Goal: Find contact information

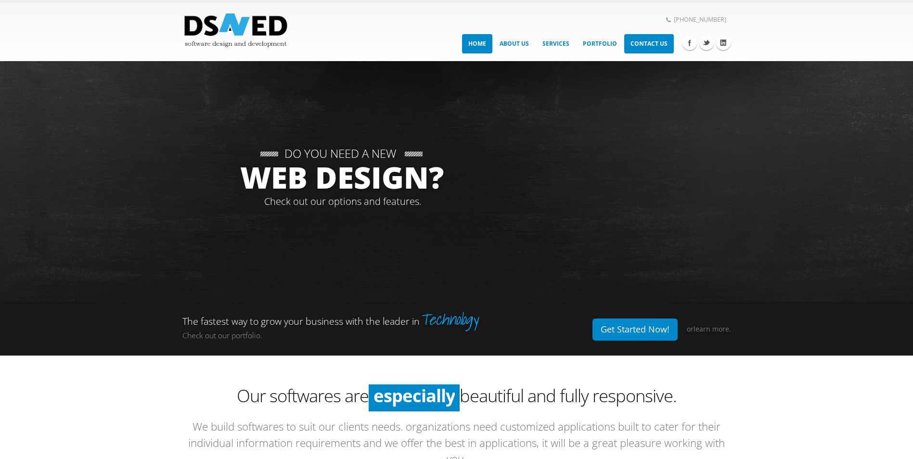
click at [647, 45] on link "Contact Us" at bounding box center [650, 43] width 50 height 19
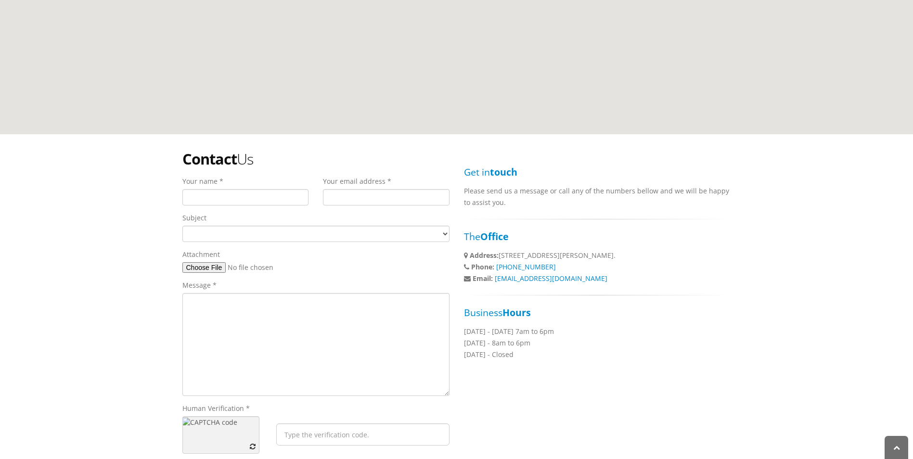
scroll to position [175, 0]
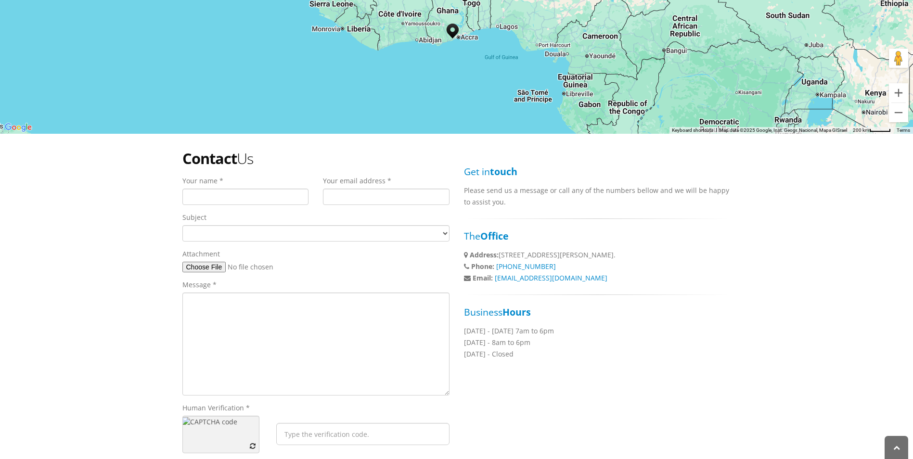
drag, startPoint x: 570, startPoint y: 267, endPoint x: 494, endPoint y: 265, distance: 75.6
click at [494, 265] on li "Phone: [PHONE_NUMBER]" at bounding box center [597, 267] width 267 height 12
copy li "[PHONE_NUMBER]"
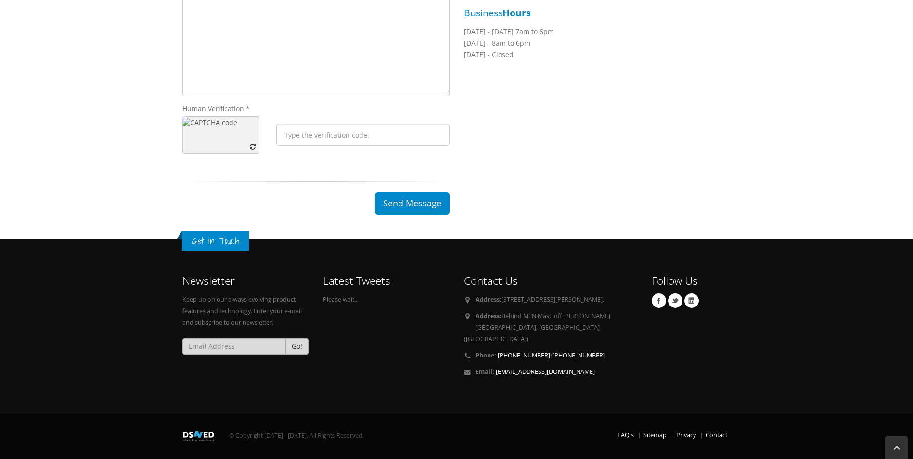
click at [634, 353] on p "Phone: [PHONE_NUMBER] / [PHONE_NUMBER]" at bounding box center [550, 356] width 173 height 12
drag, startPoint x: 496, startPoint y: 354, endPoint x: 552, endPoint y: 354, distance: 55.9
click at [552, 354] on p "Phone: [PHONE_NUMBER] / [PHONE_NUMBER]" at bounding box center [550, 356] width 173 height 12
copy p "[PHONE_NUMBER]"
click at [610, 361] on p "Phone: [PHONE_NUMBER] / [PHONE_NUMBER]" at bounding box center [550, 356] width 173 height 12
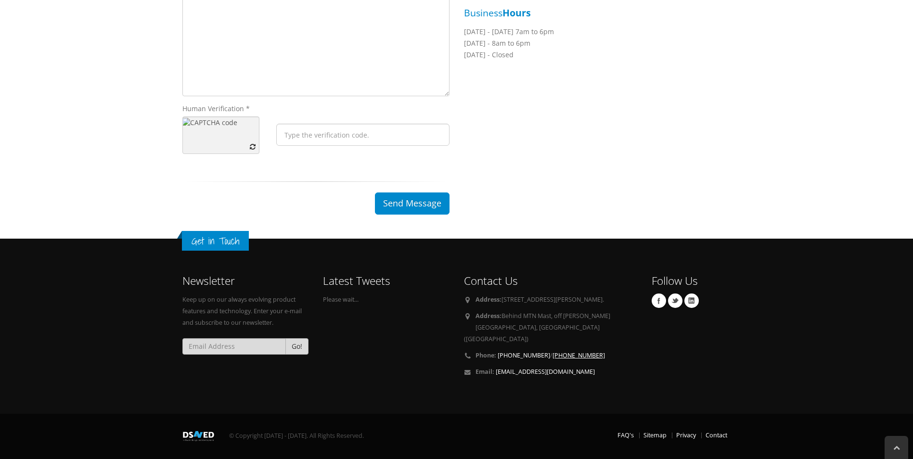
drag, startPoint x: 615, startPoint y: 355, endPoint x: 556, endPoint y: 358, distance: 59.3
click at [556, 358] on p "Phone: [PHONE_NUMBER] / [PHONE_NUMBER]" at bounding box center [550, 356] width 173 height 12
copy link "+234) [PHONE_NUMBER]"
drag, startPoint x: 554, startPoint y: 372, endPoint x: 495, endPoint y: 370, distance: 59.3
click at [495, 370] on p "Email: [EMAIL_ADDRESS][DOMAIN_NAME]" at bounding box center [550, 372] width 173 height 12
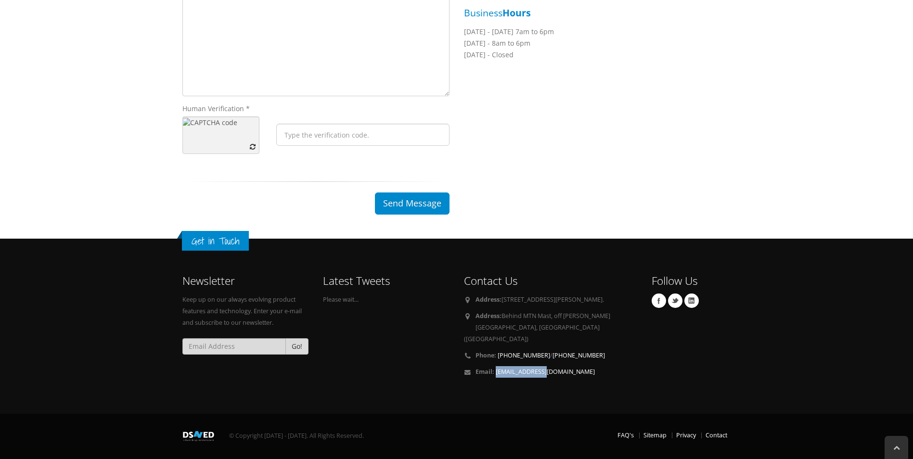
copy link "[EMAIL_ADDRESS][DOMAIN_NAME]"
click at [657, 297] on link "Facebook" at bounding box center [659, 301] width 14 height 14
